Goal: Task Accomplishment & Management: Manage account settings

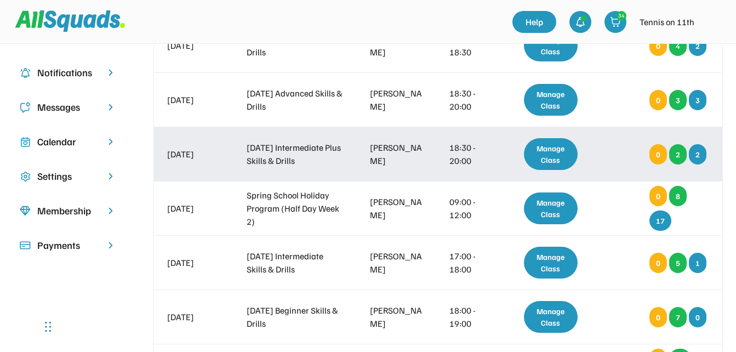
scroll to position [219, 0]
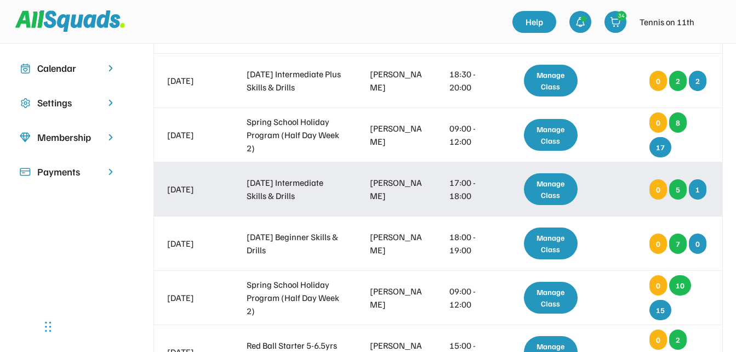
click at [556, 196] on div "Manage Class" at bounding box center [551, 189] width 54 height 32
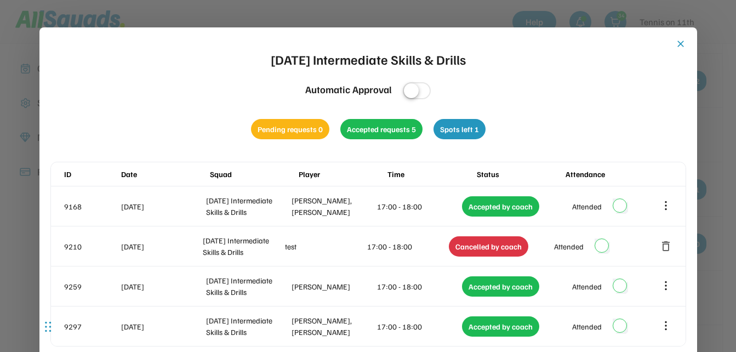
scroll to position [274, 0]
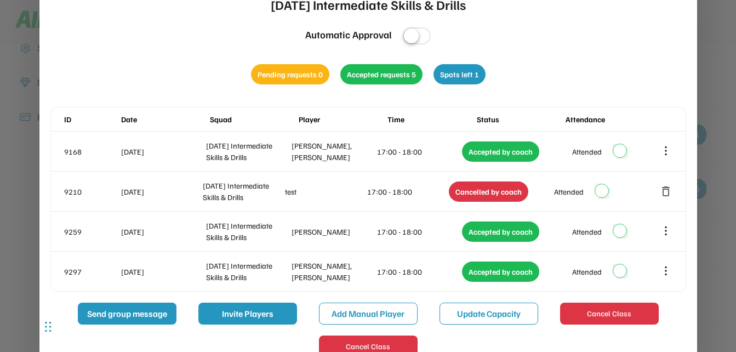
click at [714, 83] on div at bounding box center [368, 176] width 736 height 352
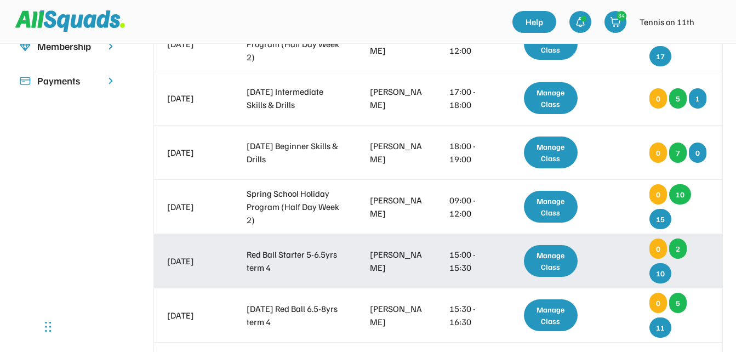
scroll to position [329, 0]
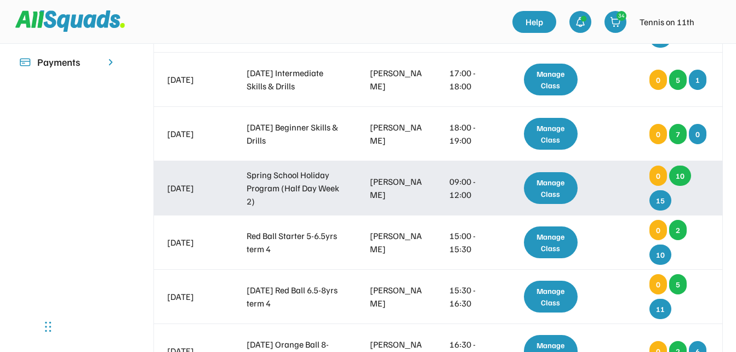
click at [545, 187] on div "Manage Class" at bounding box center [551, 188] width 54 height 32
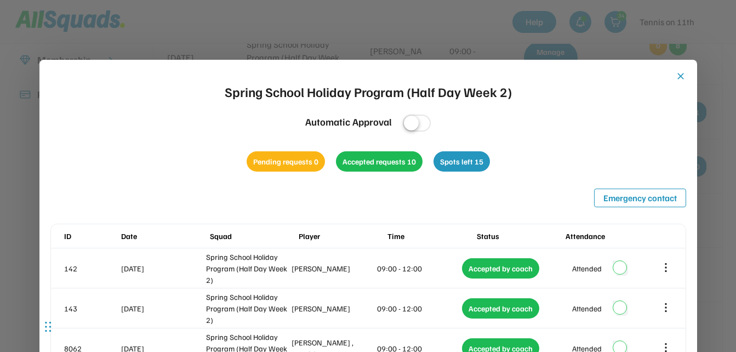
scroll to position [164, 0]
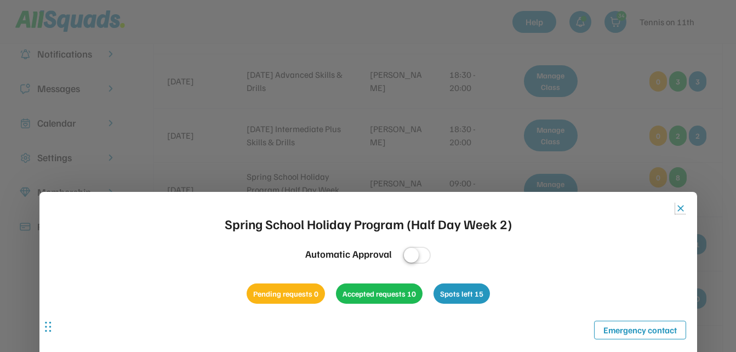
click at [681, 207] on button "close" at bounding box center [680, 208] width 11 height 11
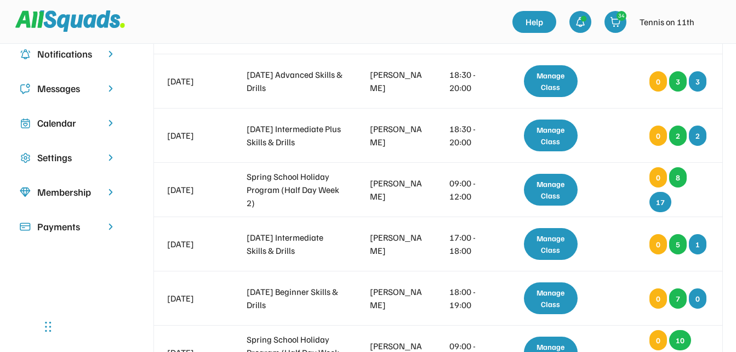
click at [481, 17] on div at bounding box center [263, 22] width 497 height 31
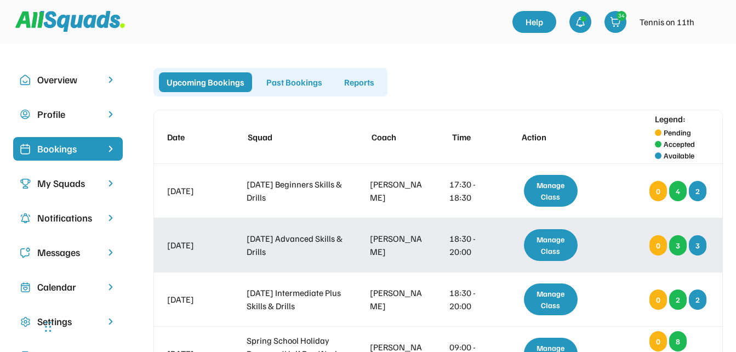
scroll to position [0, 0]
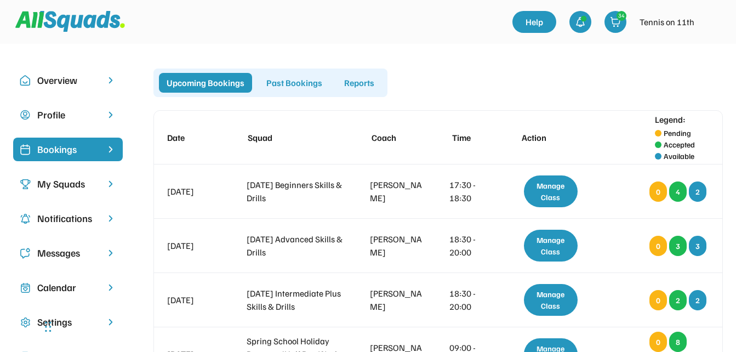
click at [710, 27] on img at bounding box center [712, 22] width 22 height 22
click at [685, 49] on link "Profile" at bounding box center [697, 48] width 65 height 22
